Goal: Transaction & Acquisition: Obtain resource

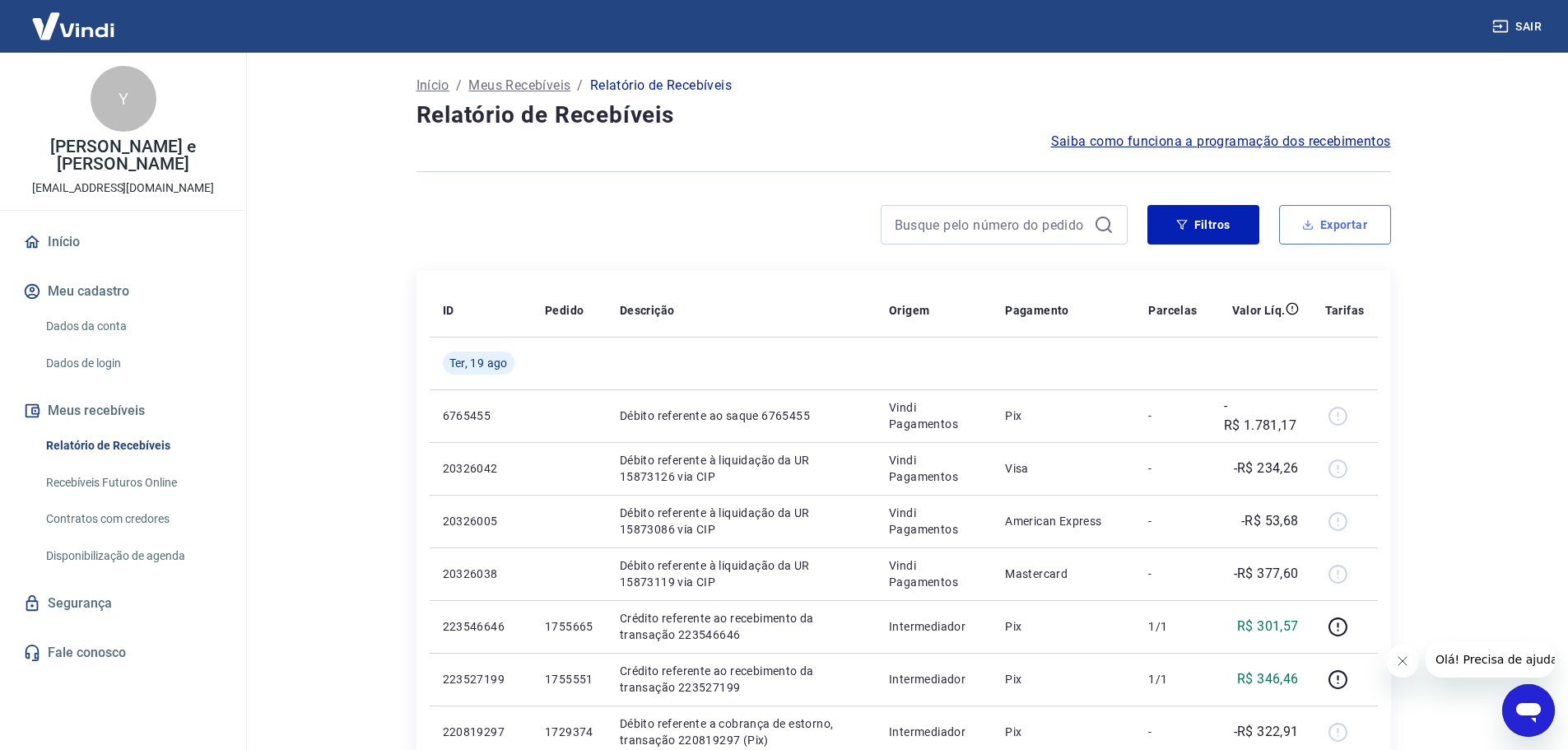
click at [1315, 232] on button "Exportar" at bounding box center [1335, 224] width 112 height 40
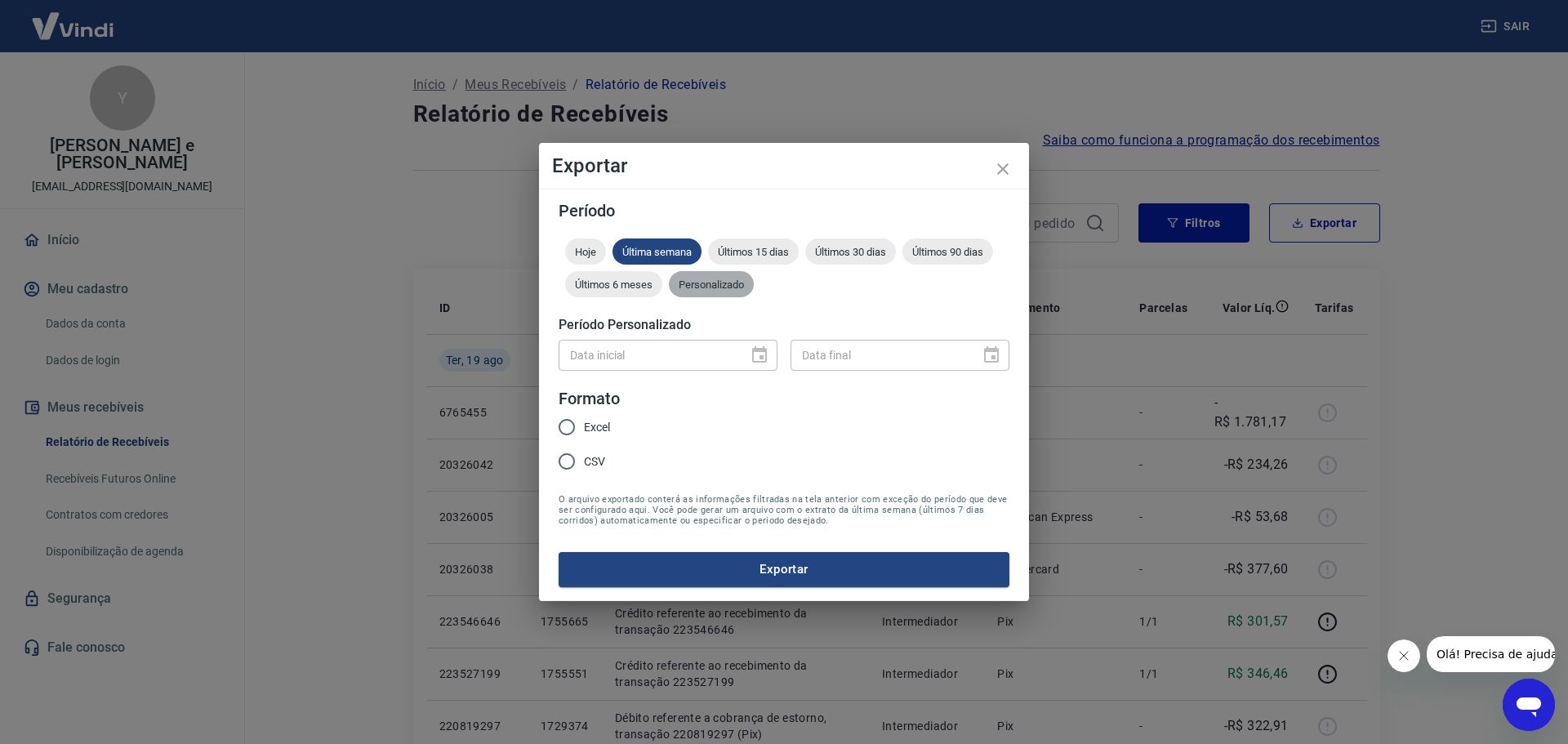
click at [700, 288] on span "Personalizado" at bounding box center [711, 284] width 85 height 12
click at [653, 343] on input "DD/MM/YYYY" at bounding box center [646, 355] width 178 height 30
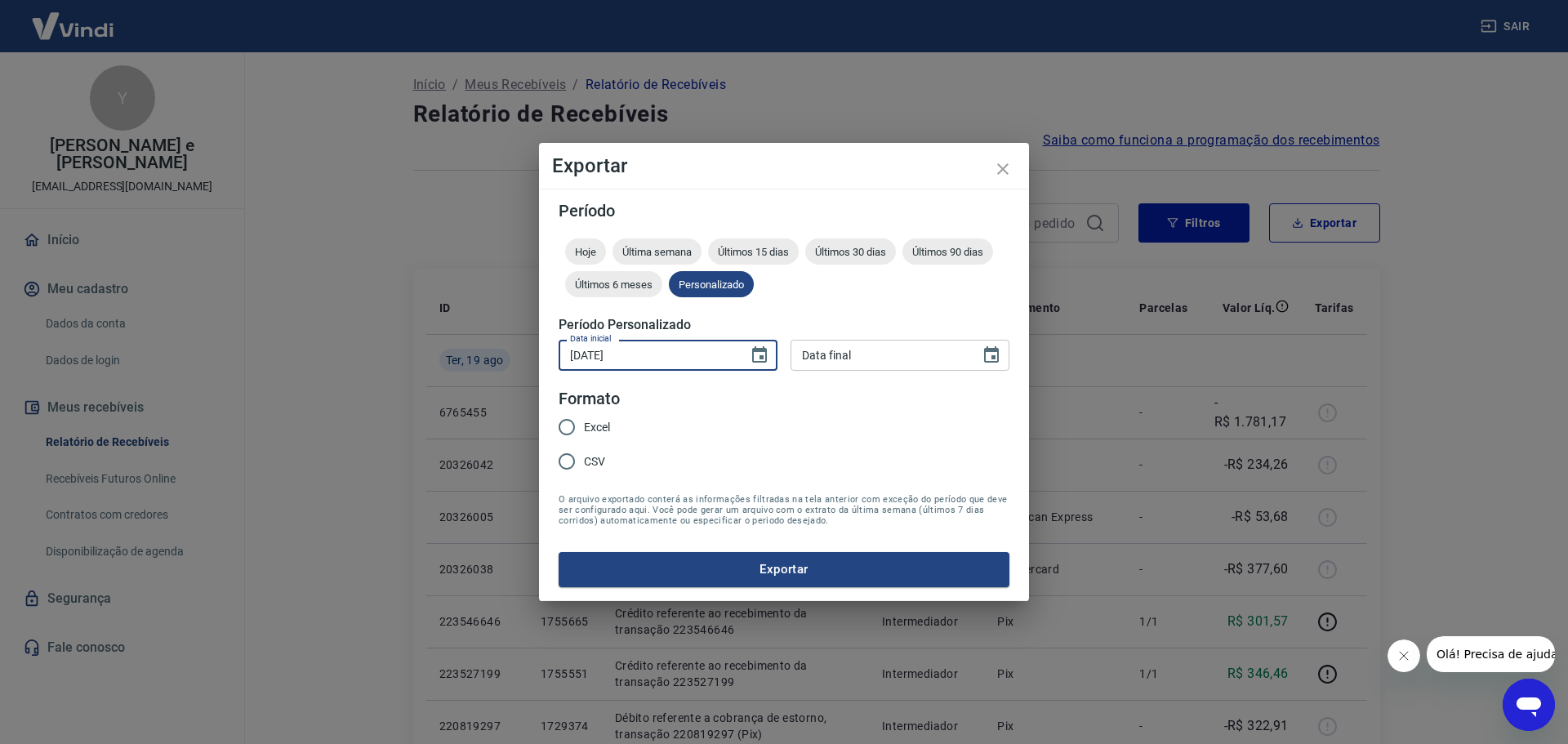
type input "[DATE]"
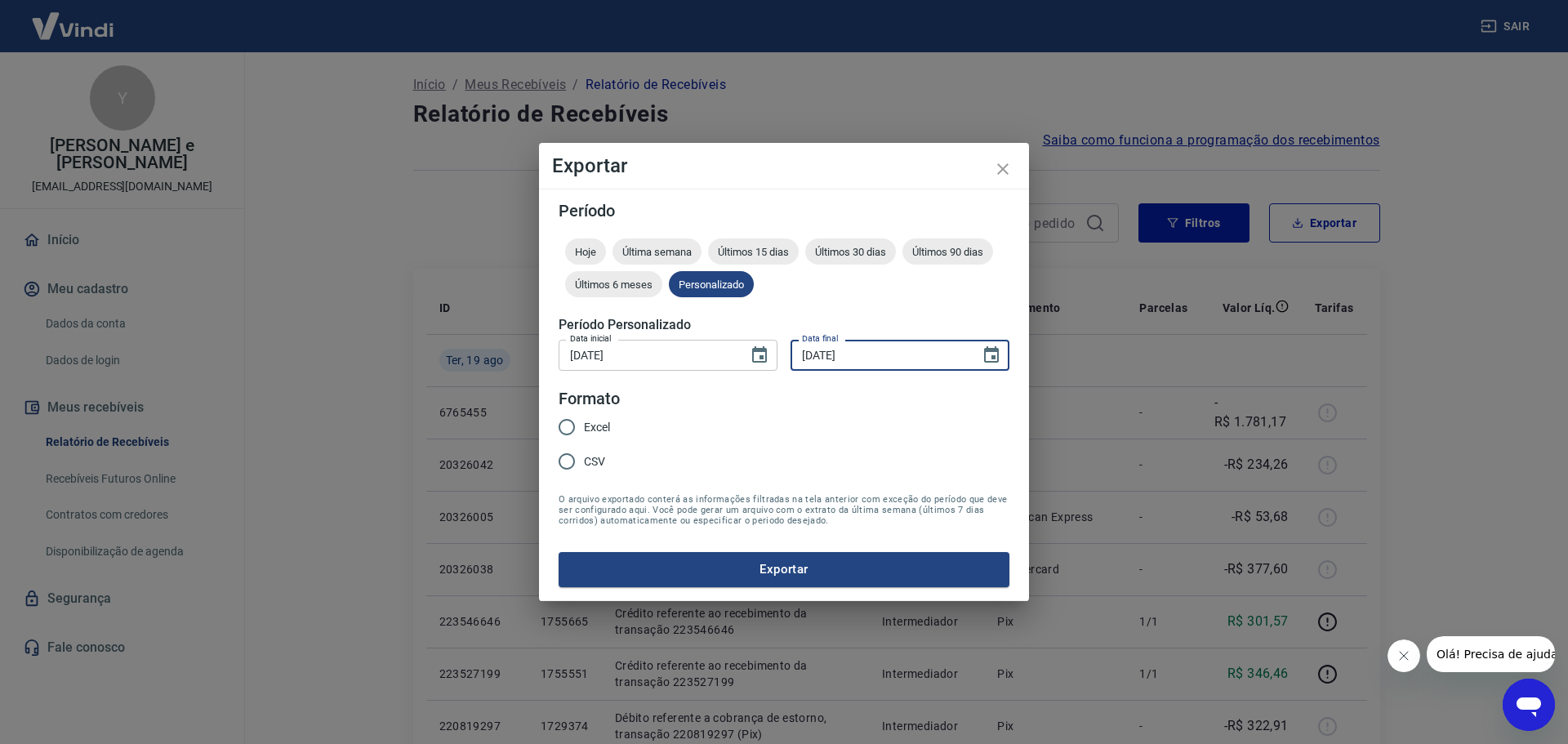
type input "[DATE]"
click at [592, 427] on span "Excel" at bounding box center [597, 427] width 26 height 17
click at [583, 427] on input "Excel" at bounding box center [567, 426] width 35 height 35
radio input "true"
click at [783, 589] on div "Período Hoje Última semana Últimos 15 dias Últimos 30 dias Últimos 90 dias Últi…" at bounding box center [784, 395] width 489 height 411
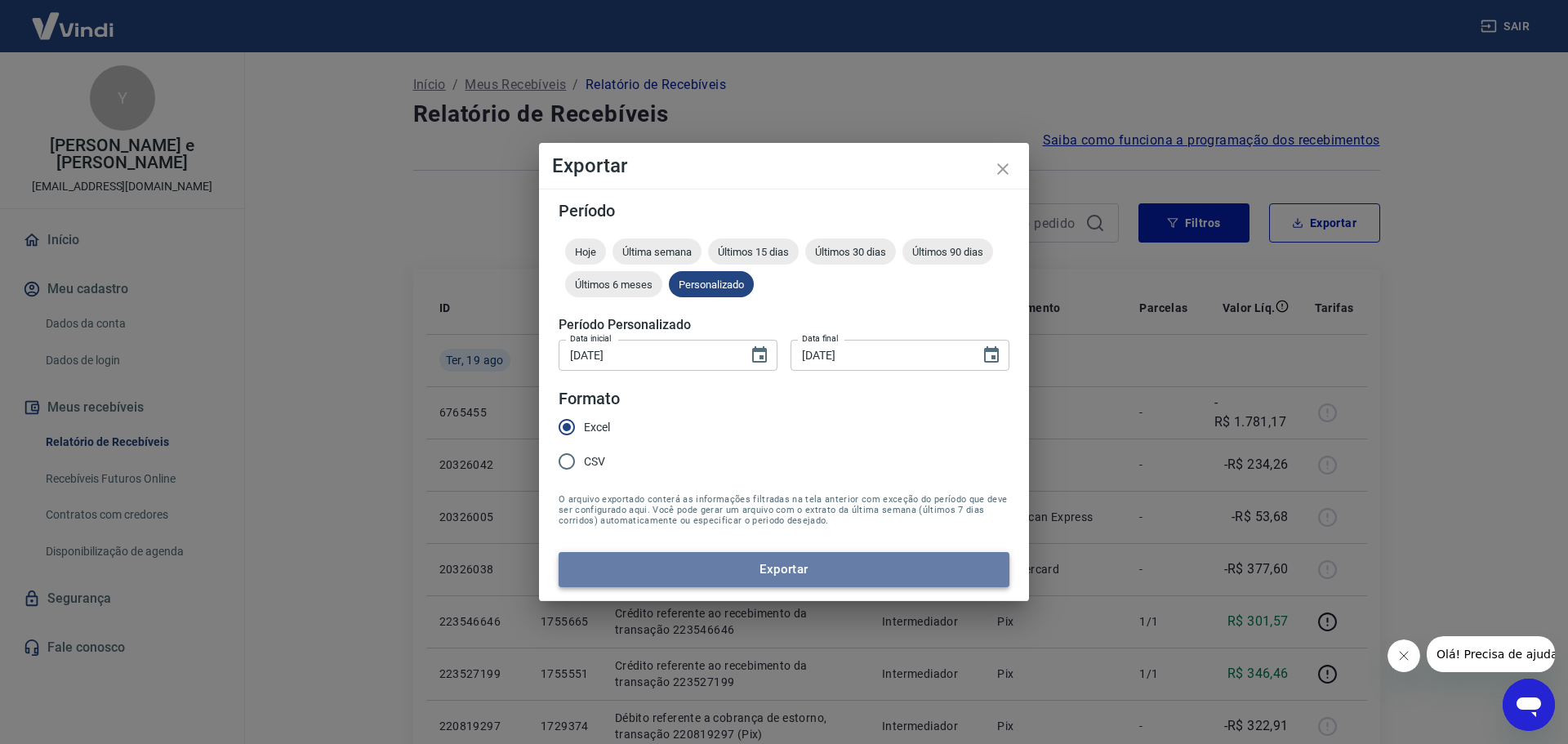
click at [783, 583] on button "Exportar" at bounding box center [784, 568] width 451 height 35
